Goal: Task Accomplishment & Management: Manage account settings

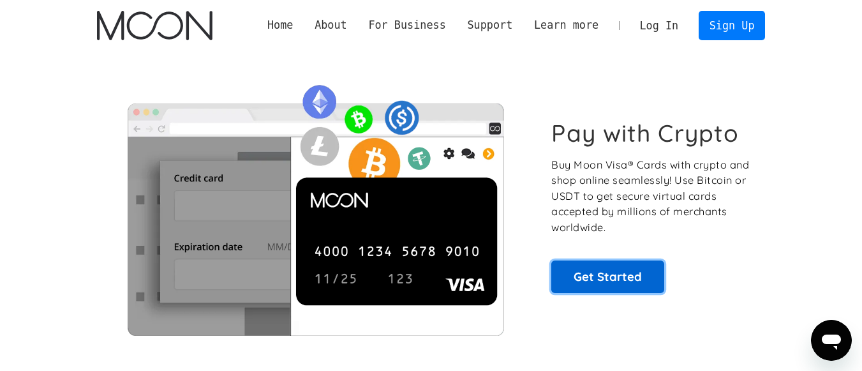
click at [601, 273] on link "Get Started" at bounding box center [607, 276] width 113 height 32
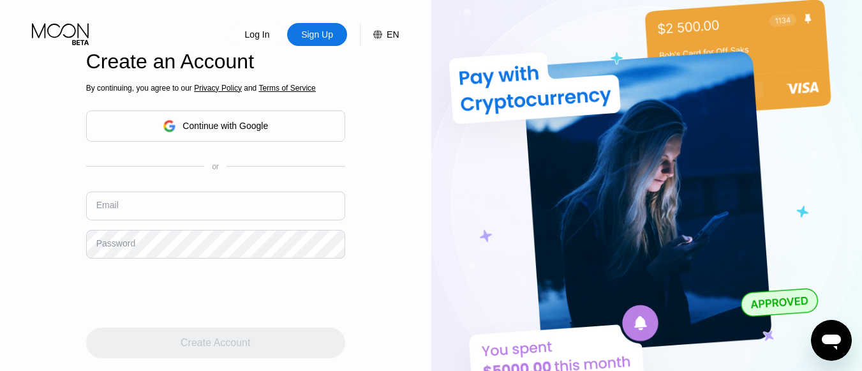
click at [186, 126] on div "Continue with Google" at bounding box center [224, 126] width 85 height 10
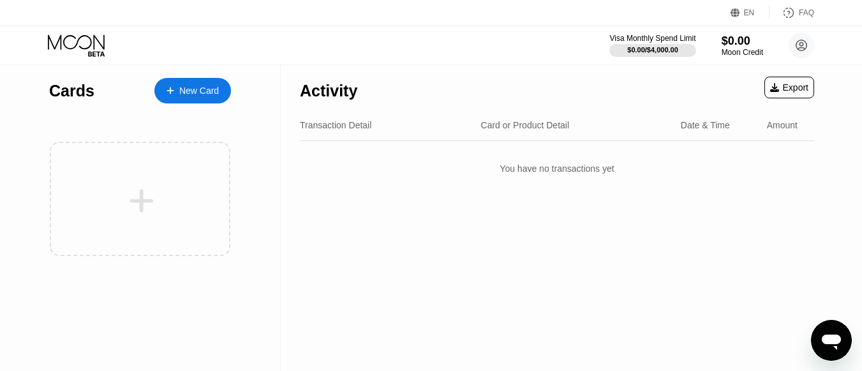
click at [166, 87] on icon at bounding box center [170, 90] width 8 height 9
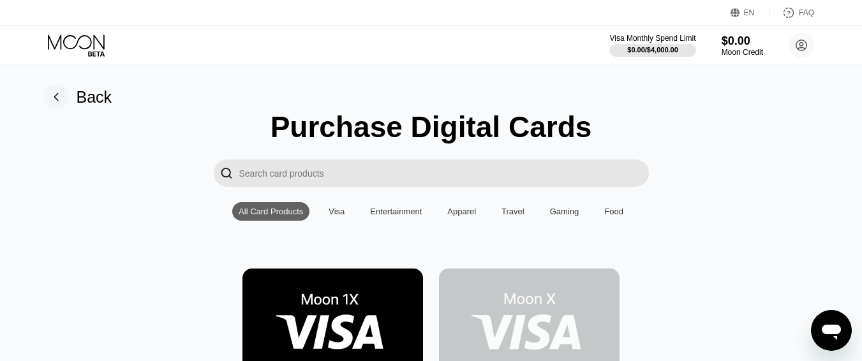
click at [59, 100] on rect at bounding box center [56, 97] width 26 height 26
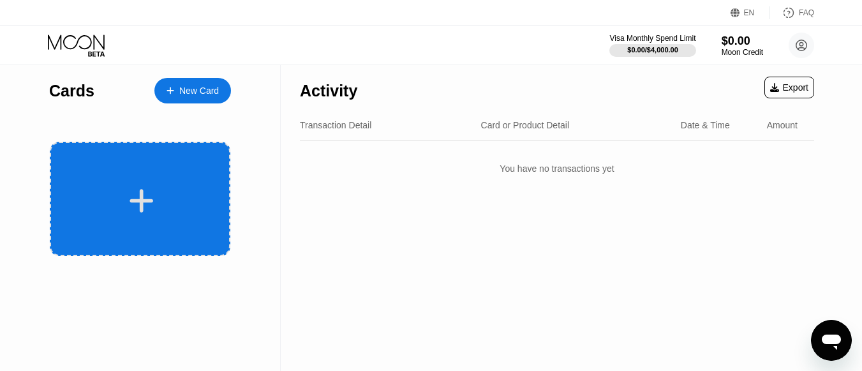
click at [137, 179] on div at bounding box center [140, 199] width 181 height 114
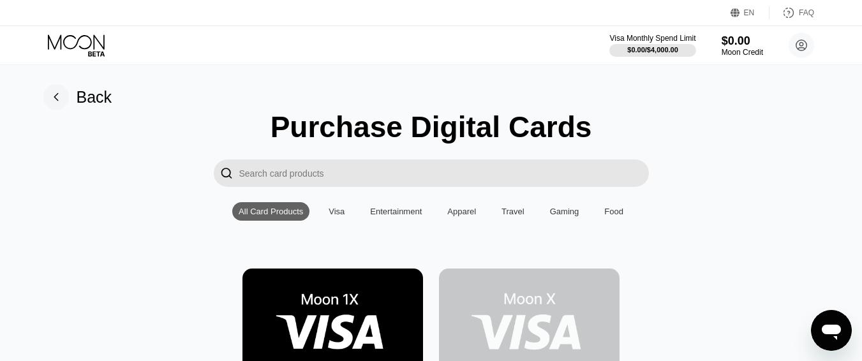
click at [549, 316] on img at bounding box center [529, 326] width 181 height 114
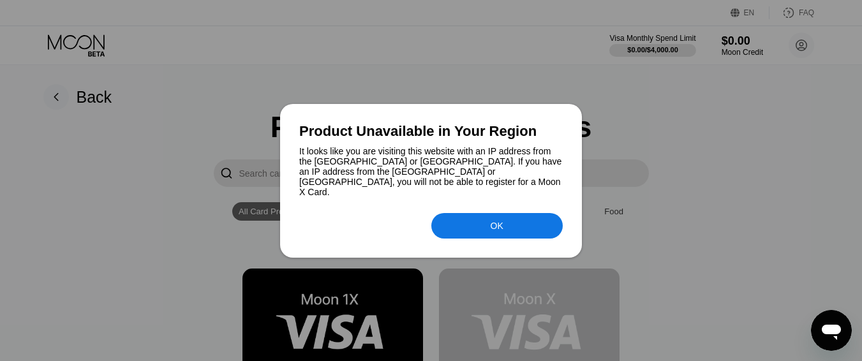
click at [478, 225] on div "OK" at bounding box center [496, 226] width 131 height 26
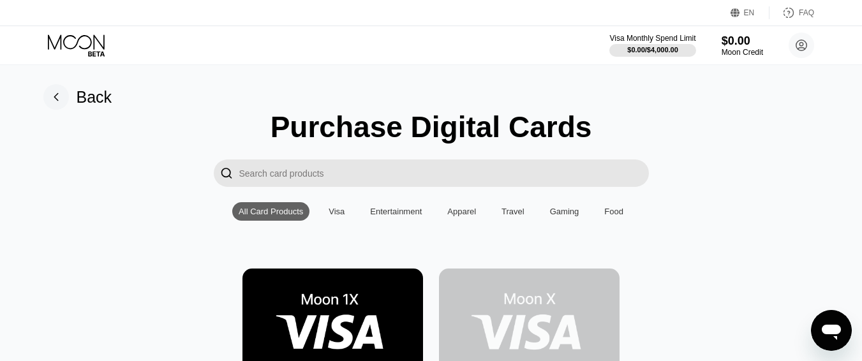
scroll to position [28, 0]
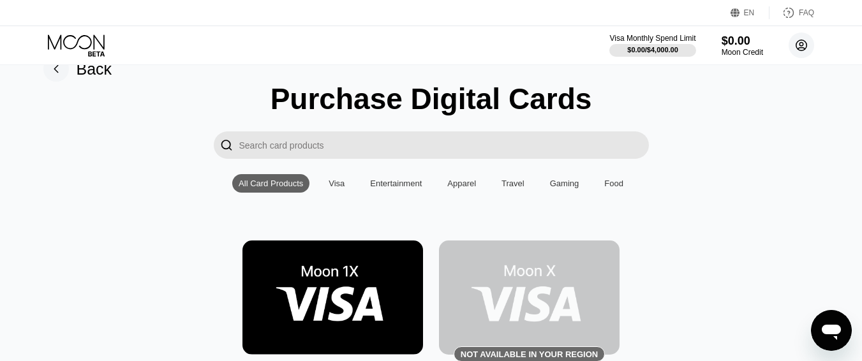
click at [797, 47] on circle at bounding box center [801, 46] width 26 height 26
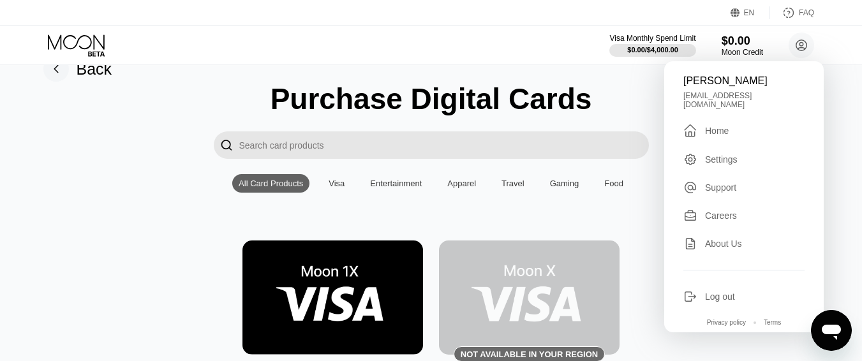
click at [718, 291] on div "Log out" at bounding box center [720, 296] width 30 height 10
